Goal: Find specific page/section: Find specific page/section

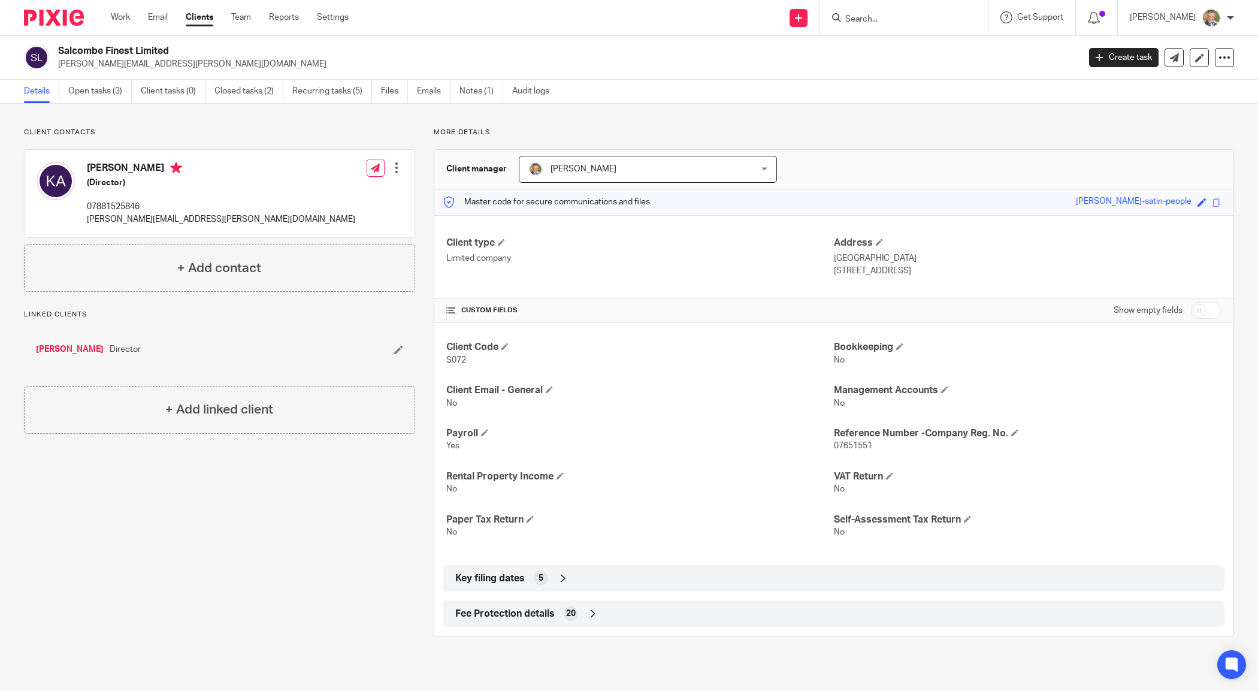
drag, startPoint x: 872, startPoint y: 20, endPoint x: 878, endPoint y: 19, distance: 6.6
click at [872, 19] on input "Search" at bounding box center [898, 19] width 108 height 11
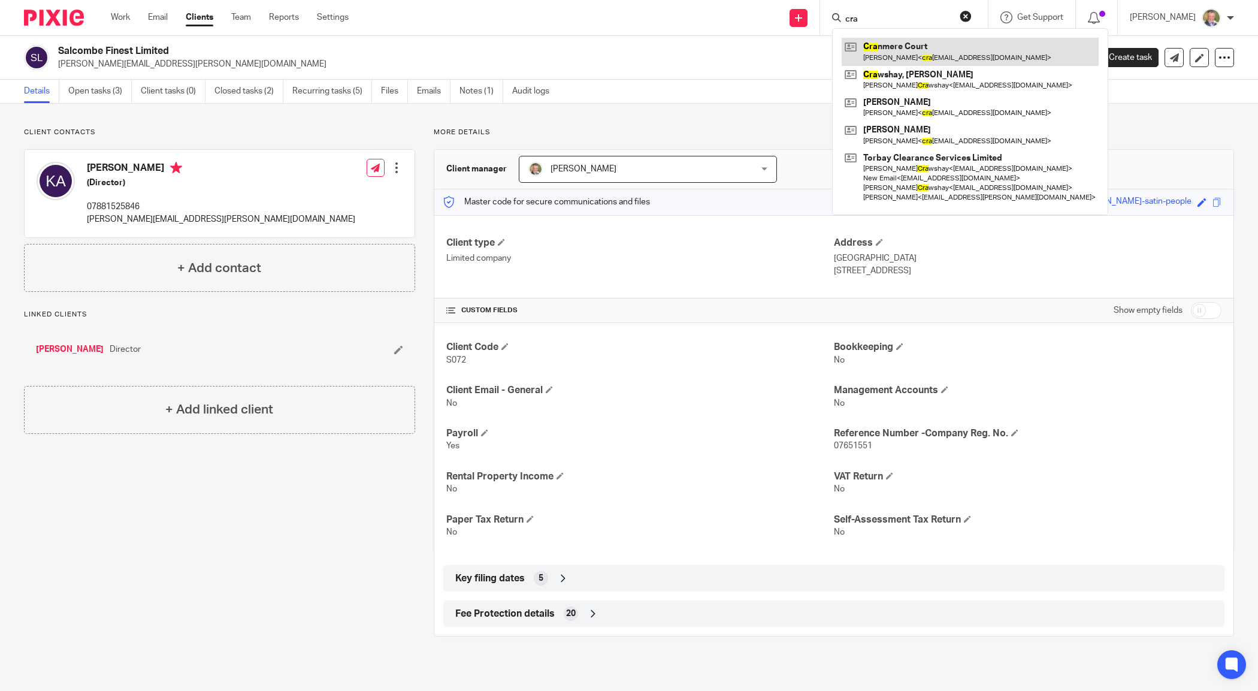
type input "cra"
click at [897, 50] on link at bounding box center [970, 52] width 257 height 28
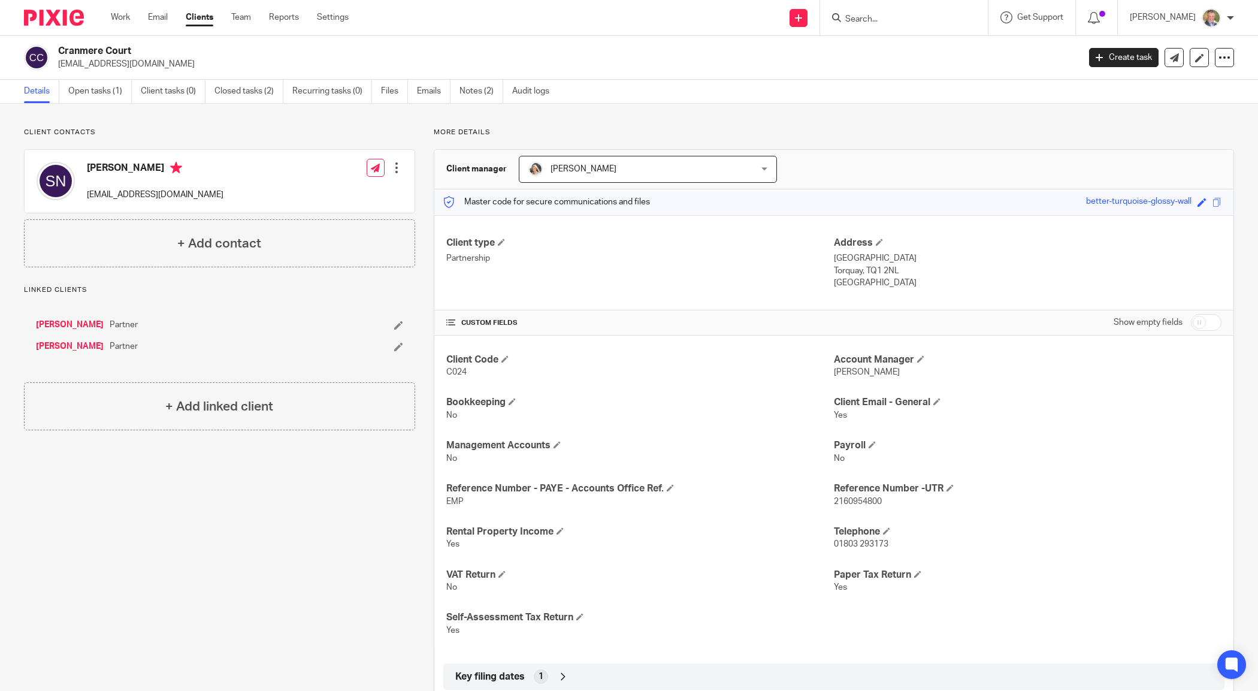
click at [902, 14] on input "Search" at bounding box center [898, 19] width 108 height 11
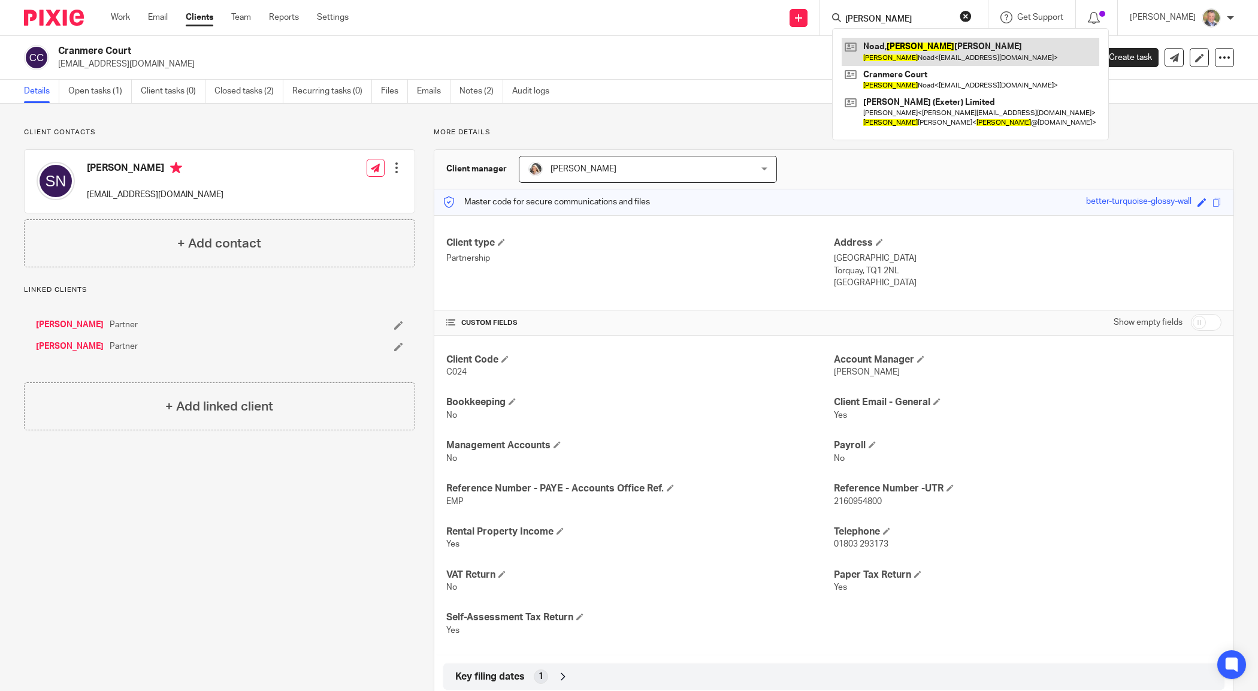
type input "sally"
click at [909, 48] on link at bounding box center [971, 52] width 258 height 28
